Goal: Find specific page/section: Find specific page/section

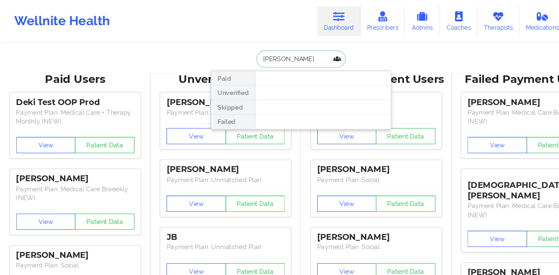
paste input "[PERSON_NAME]"
type input "[PERSON_NAME]"
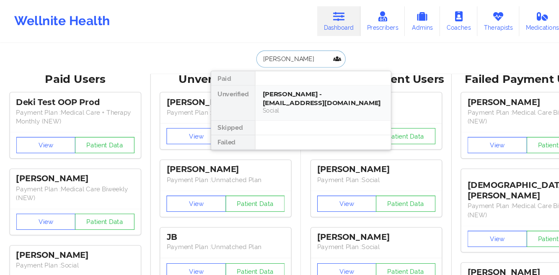
click at [265, 86] on div "[PERSON_NAME] - [EMAIL_ADDRESS][DOMAIN_NAME]" at bounding box center [300, 92] width 112 height 16
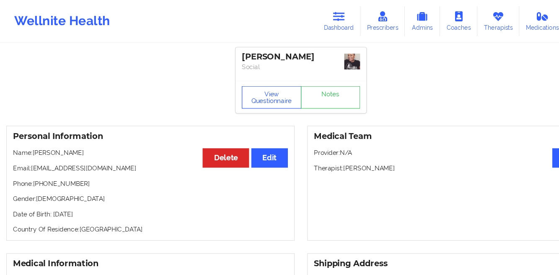
click at [229, 81] on button "View Questionnaire" at bounding box center [252, 90] width 55 height 21
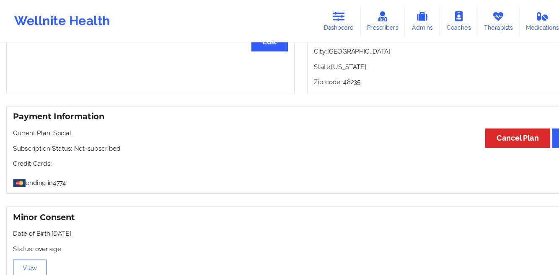
scroll to position [378, 0]
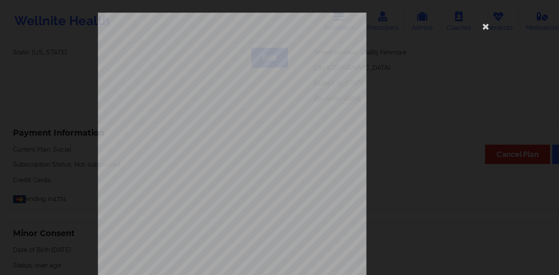
click at [451, 33] on div "[STREET_ADDRESS] What state do you live in ? [US_STATE] Full Name [PERSON_NAME]…" at bounding box center [279, 188] width 377 height 353
click at [450, 29] on icon at bounding box center [451, 24] width 13 height 13
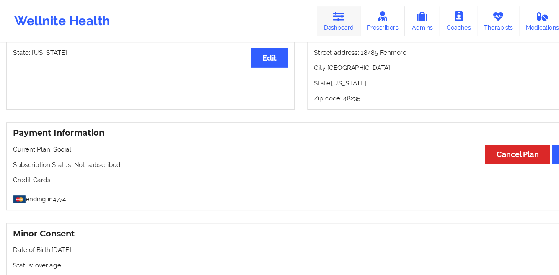
click at [326, 25] on link "Dashboard" at bounding box center [315, 20] width 40 height 28
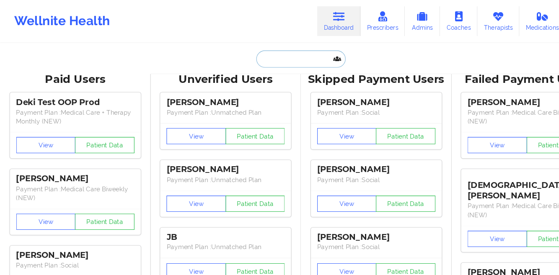
click at [251, 62] on input "text" at bounding box center [279, 55] width 83 height 16
paste input "[PERSON_NAME]"
type input "[PERSON_NAME]"
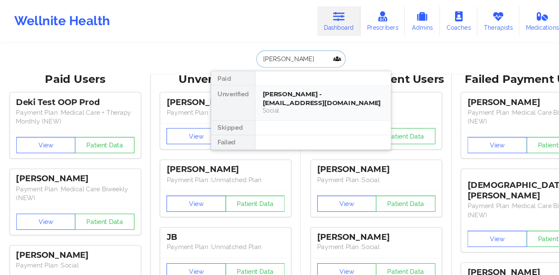
click at [257, 94] on div "[PERSON_NAME] - [EMAIL_ADDRESS][DOMAIN_NAME]" at bounding box center [300, 92] width 112 height 16
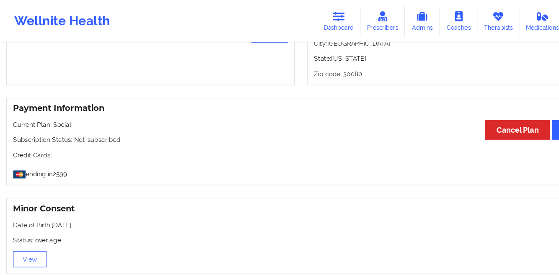
scroll to position [125, 0]
